Goal: Task Accomplishment & Management: Use online tool/utility

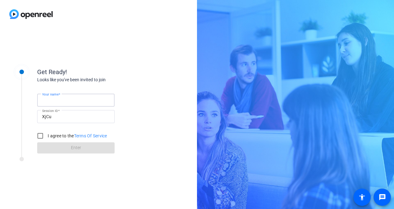
click at [60, 97] on input "Your name" at bounding box center [76, 99] width 68 height 7
type input "[PERSON_NAME]"
click at [43, 136] on input "I agree to the Terms Of Service" at bounding box center [40, 136] width 12 height 12
checkbox input "true"
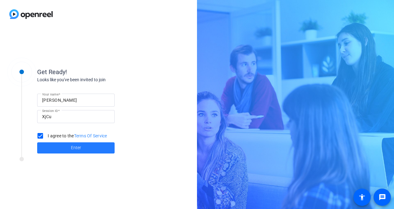
click at [87, 145] on span at bounding box center [76, 147] width 78 height 15
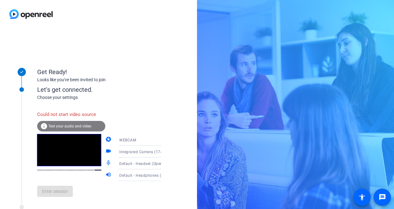
click at [82, 129] on div "info Test your audio and video" at bounding box center [71, 126] width 68 height 11
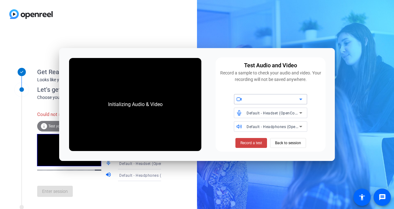
click at [301, 114] on icon at bounding box center [300, 112] width 7 height 7
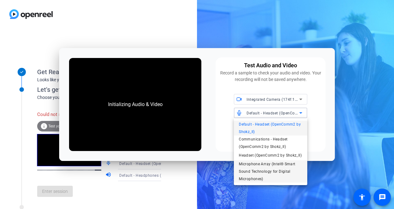
click at [261, 164] on span "Microphone Array (Intel® Smart Sound Technology for Digital Microphones)" at bounding box center [271, 171] width 64 height 22
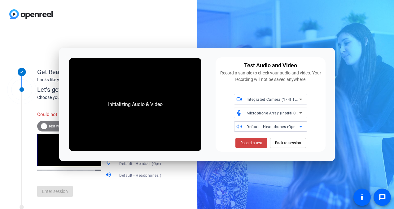
click at [265, 125] on span "Default - Headphones (OpenComm2 by Shokz_II) (Bluetooth)" at bounding box center [302, 126] width 110 height 5
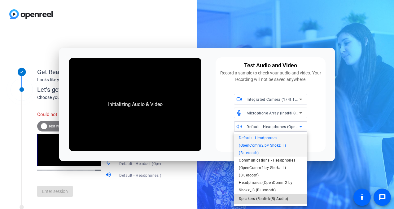
click at [267, 195] on span "Speakers (Realtek(R) Audio)" at bounding box center [263, 198] width 49 height 7
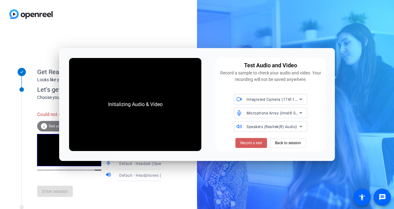
click at [251, 142] on span "Record a test" at bounding box center [252, 143] width 22 height 6
click at [249, 143] on span "Record a test" at bounding box center [252, 143] width 22 height 6
click at [246, 143] on span "Record a test" at bounding box center [252, 143] width 22 height 6
click at [275, 98] on span "Integrated Camera (174f:1813)" at bounding box center [275, 99] width 57 height 5
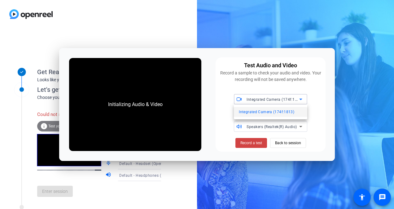
click at [263, 113] on span "Integrated Camera (174f:1813)" at bounding box center [267, 111] width 56 height 7
click at [293, 111] on span "Microphone Array (Intel® Smart Sound Technology for Digital Microphones)" at bounding box center [315, 112] width 137 height 5
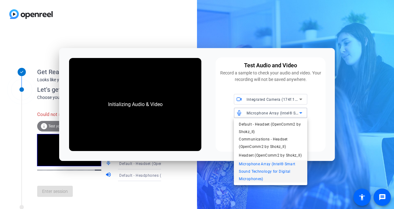
click at [266, 176] on span "Microphone Array (Intel® Smart Sound Technology for Digital Microphones)" at bounding box center [271, 171] width 64 height 22
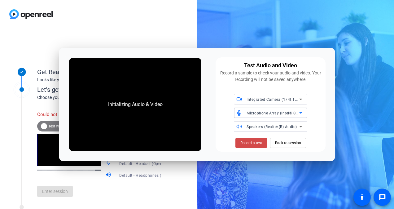
click at [256, 141] on span "Record a test" at bounding box center [252, 143] width 22 height 6
click at [295, 141] on span "Back to session" at bounding box center [288, 143] width 26 height 12
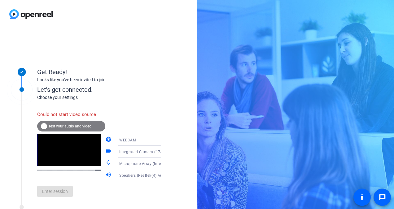
click at [55, 125] on span "Test your audio and video" at bounding box center [69, 126] width 43 height 4
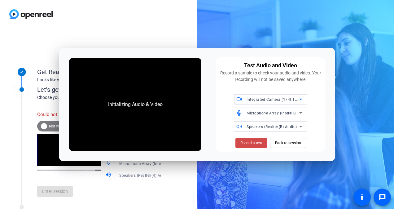
click at [260, 145] on span "Record a test" at bounding box center [252, 143] width 22 height 6
click at [147, 31] on div "Get Ready! Looks like you've been invited to join Let's get connected. Choose y…" at bounding box center [98, 118] width 197 height 181
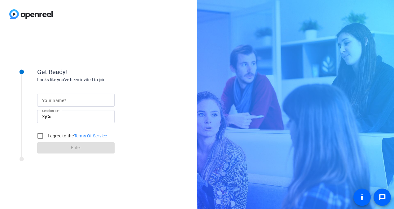
click at [65, 101] on span at bounding box center [65, 100] width 2 height 5
click at [65, 101] on input "Your name" at bounding box center [76, 99] width 68 height 7
type input "[PERSON_NAME]"
click at [42, 135] on input "I agree to the Terms Of Service" at bounding box center [40, 136] width 12 height 12
checkbox input "true"
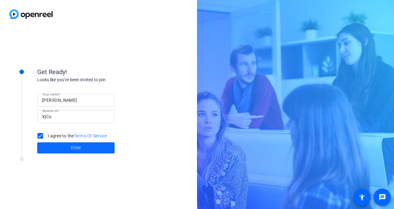
click at [66, 147] on span at bounding box center [76, 147] width 78 height 15
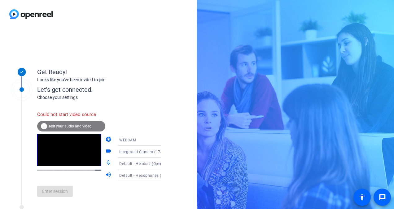
click at [80, 124] on span "Test your audio and video" at bounding box center [69, 126] width 43 height 4
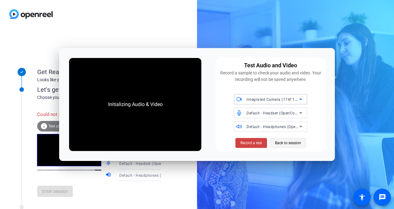
click at [285, 144] on span "Back to session" at bounding box center [288, 143] width 26 height 12
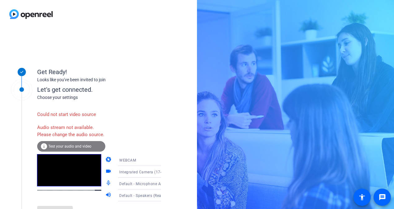
click at [55, 149] on span "Test your audio and video" at bounding box center [69, 146] width 43 height 4
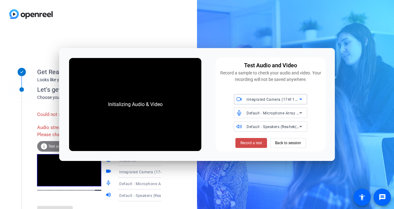
click at [249, 141] on span "Record a test" at bounding box center [252, 143] width 22 height 6
click at [249, 142] on span "Record a test" at bounding box center [252, 143] width 22 height 6
click at [295, 140] on span "Back to session" at bounding box center [288, 143] width 26 height 12
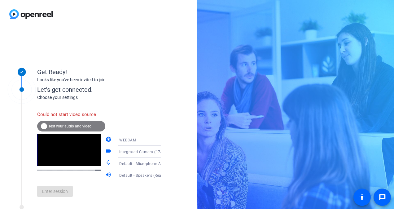
click at [164, 139] on icon at bounding box center [167, 139] width 7 height 7
click at [123, 167] on span "DESKTOP" at bounding box center [119, 164] width 17 height 7
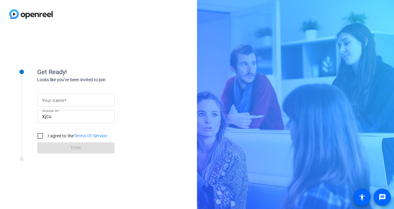
click at [56, 102] on mat-label "Your name" at bounding box center [53, 100] width 22 height 5
click at [56, 102] on input "Your name" at bounding box center [76, 99] width 68 height 7
type input "[PERSON_NAME]"
click at [43, 136] on input "I agree to the Terms Of Service" at bounding box center [40, 136] width 12 height 12
checkbox input "true"
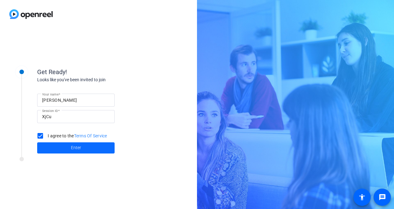
click at [57, 145] on span at bounding box center [76, 147] width 78 height 15
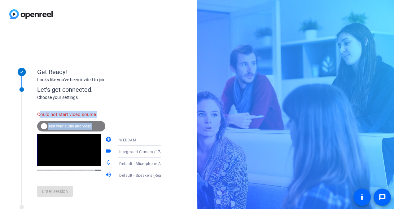
drag, startPoint x: 122, startPoint y: 114, endPoint x: 37, endPoint y: 116, distance: 84.4
click at [37, 116] on div "Could not start video source info Test your audio and video camera WEBCAM video…" at bounding box center [105, 155] width 137 height 94
copy div "Could not start video source info Test your audio and video camera"
click at [138, 140] on div "WEBCAM" at bounding box center [142, 140] width 46 height 8
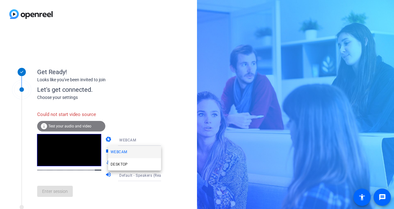
click at [138, 140] on div at bounding box center [197, 104] width 394 height 209
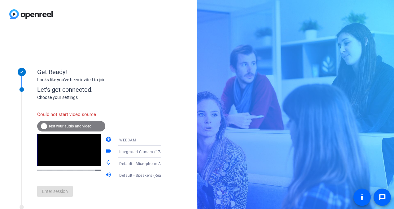
click at [164, 150] on icon at bounding box center [167, 151] width 7 height 7
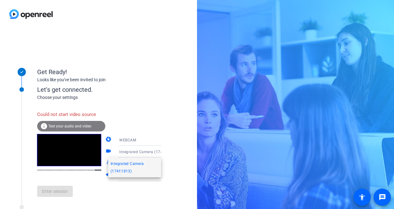
click at [154, 150] on div at bounding box center [197, 104] width 394 height 209
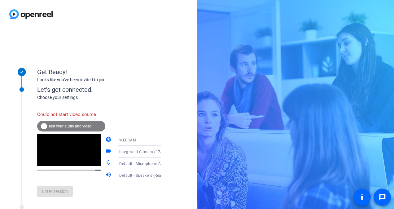
click at [147, 112] on div "Could not start video source info Test your audio and video camera WEBCAM video…" at bounding box center [105, 155] width 137 height 94
click at [45, 198] on div "Enter session" at bounding box center [105, 191] width 137 height 20
click at [75, 125] on span "Test your audio and video" at bounding box center [69, 126] width 43 height 4
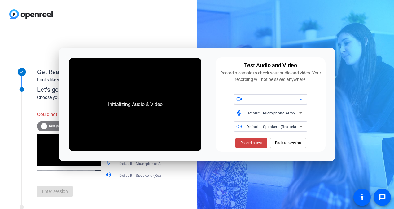
click at [256, 103] on div at bounding box center [273, 99] width 53 height 7
click at [258, 113] on span "Integrated Camera (174f:1813)" at bounding box center [267, 111] width 56 height 7
click at [256, 143] on span "Record a test" at bounding box center [252, 143] width 22 height 6
drag, startPoint x: 256, startPoint y: 143, endPoint x: 251, endPoint y: 142, distance: 5.6
drag, startPoint x: 251, startPoint y: 142, endPoint x: 245, endPoint y: 142, distance: 5.9
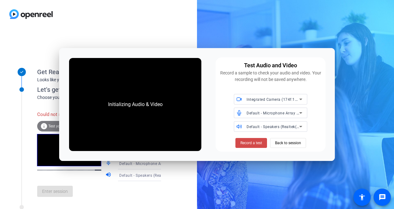
click at [245, 142] on span "Record a test" at bounding box center [252, 143] width 22 height 6
click at [294, 145] on span "Back to session" at bounding box center [288, 143] width 26 height 12
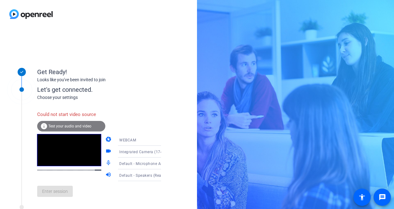
click at [176, 101] on div "Get Ready! Looks like you've been invited to join Let's get connected. Choose y…" at bounding box center [98, 118] width 197 height 181
